Goal: Navigation & Orientation: Find specific page/section

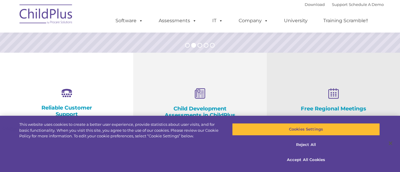
select select "MEDIUM"
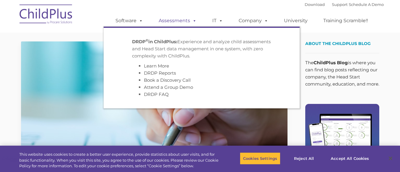
click at [181, 20] on link "Assessments" at bounding box center [178, 21] width 50 height 12
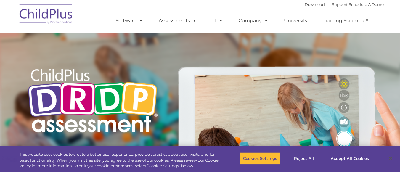
type input ""
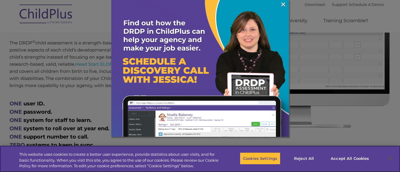
scroll to position [297, 0]
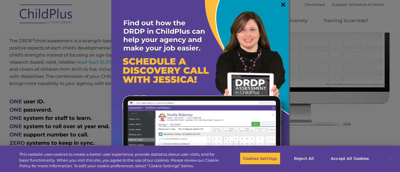
click at [280, 5] on link "×" at bounding box center [283, 4] width 7 height 6
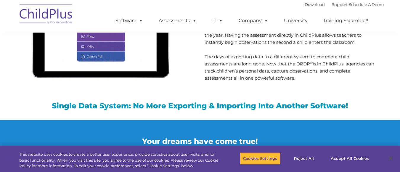
scroll to position [571, 0]
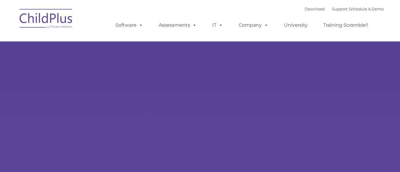
type input ""
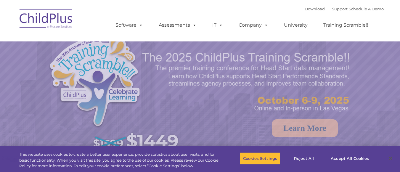
select select "MEDIUM"
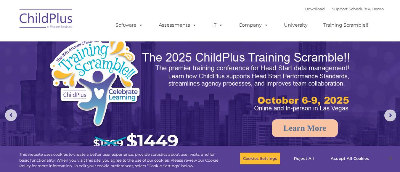
click at [49, 23] on img at bounding box center [46, 20] width 59 height 30
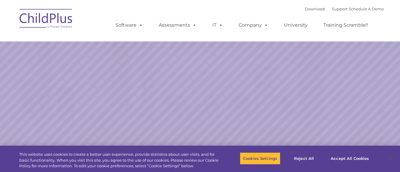
select select "MEDIUM"
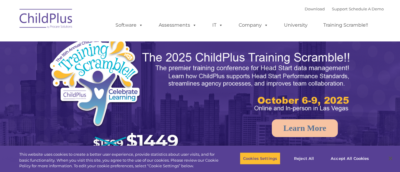
click at [61, 14] on img at bounding box center [46, 20] width 59 height 30
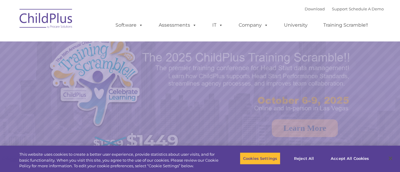
select select "MEDIUM"
